Goal: Connect with others: Establish contact or relationships with other users

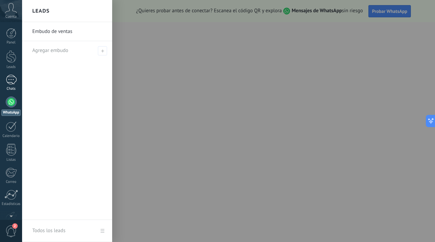
click at [11, 80] on div at bounding box center [11, 80] width 11 height 10
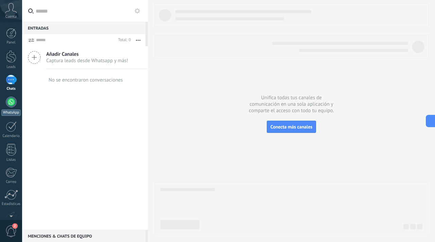
click at [11, 105] on div at bounding box center [11, 101] width 11 height 11
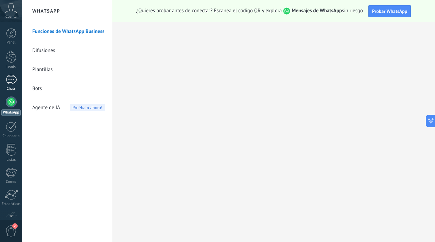
click at [6, 84] on div at bounding box center [11, 80] width 11 height 10
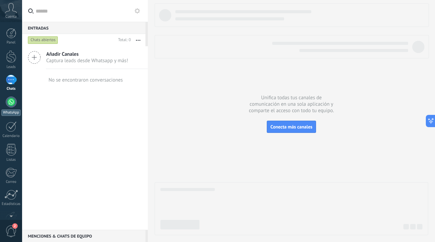
click at [12, 98] on div at bounding box center [11, 101] width 11 height 11
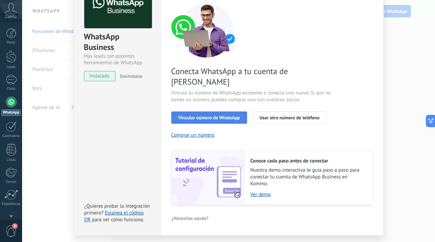
click at [223, 111] on button "Vincular número de WhatsApp" at bounding box center [209, 117] width 76 height 12
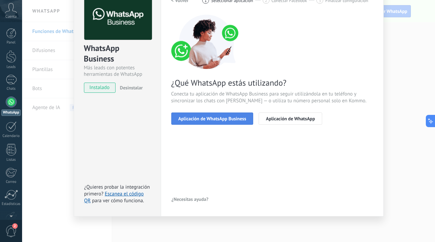
click at [208, 119] on span "Aplicación de WhatsApp Business" at bounding box center [212, 118] width 68 height 5
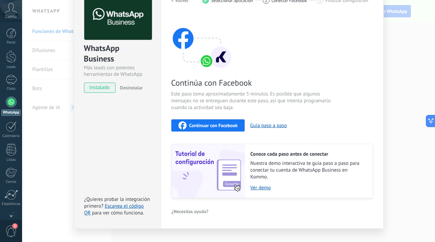
click at [214, 124] on span "Continuar con Facebook" at bounding box center [213, 125] width 49 height 5
click at [218, 122] on div "Continuar con Facebook" at bounding box center [207, 125] width 59 height 8
click at [212, 125] on span "Continuar con Facebook" at bounding box center [213, 125] width 49 height 5
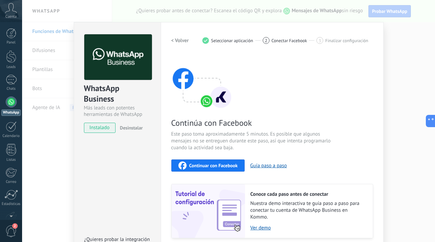
click at [219, 171] on div "Continúa con Facebook Este paso toma aproximadamente 5 minutos. Es posible que …" at bounding box center [272, 146] width 202 height 183
click at [215, 163] on span "Continuar con Facebook" at bounding box center [213, 165] width 49 height 5
click at [218, 167] on span "Continuar con Facebook" at bounding box center [213, 165] width 49 height 5
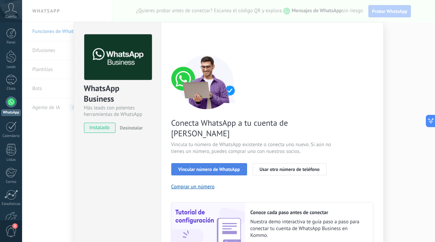
click at [220, 167] on span "Vincular número de WhatsApp" at bounding box center [208, 169] width 61 height 5
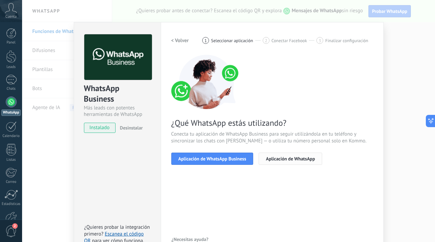
click at [274, 159] on span "Aplicación de WhatsApp" at bounding box center [290, 158] width 49 height 5
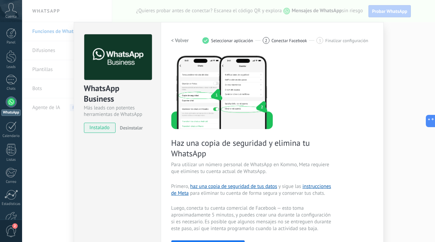
click at [172, 41] on h2 "< Volver" at bounding box center [180, 40] width 18 height 6
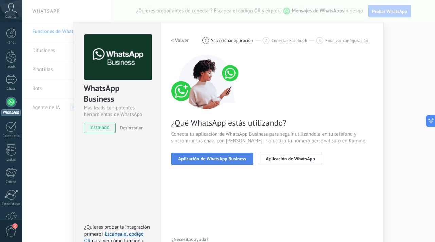
click at [216, 160] on span "Aplicación de WhatsApp Business" at bounding box center [212, 158] width 68 height 5
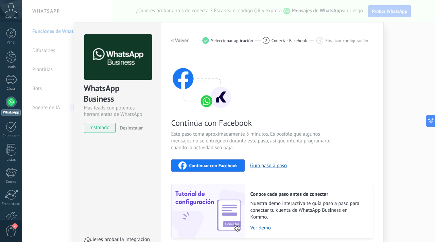
click at [218, 163] on span "Continuar con Facebook" at bounding box center [213, 165] width 49 height 5
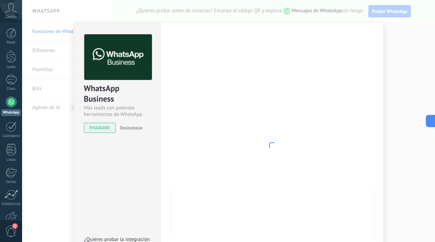
click at [71, 56] on div "WhatsApp Business Más leads con potentes herramientas de WhatsApp instalado Des…" at bounding box center [228, 121] width 413 height 242
